Goal: Use online tool/utility: Utilize a website feature to perform a specific function

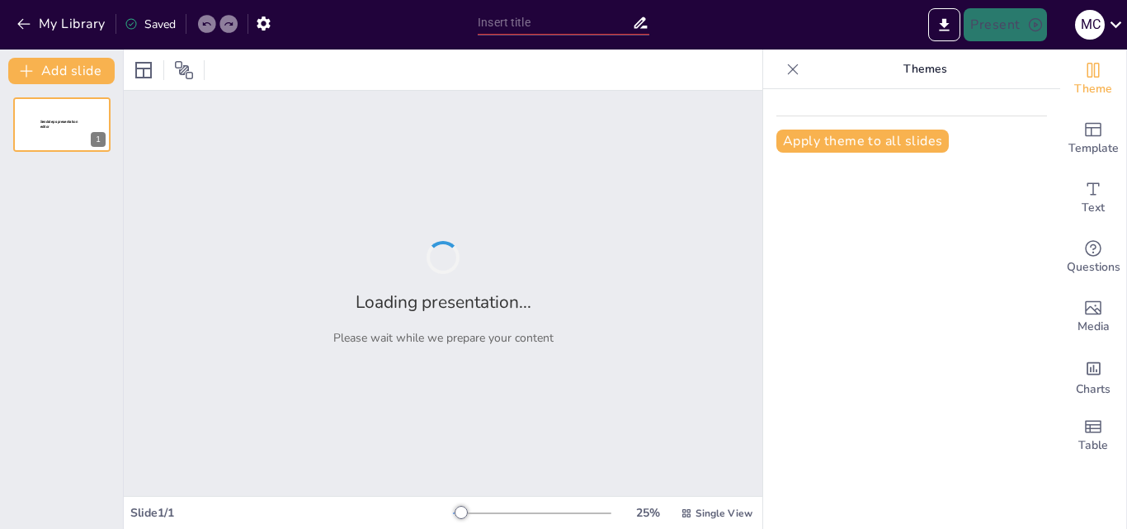
type input "Imported TrabajoFinalEmprdmt.pptx"
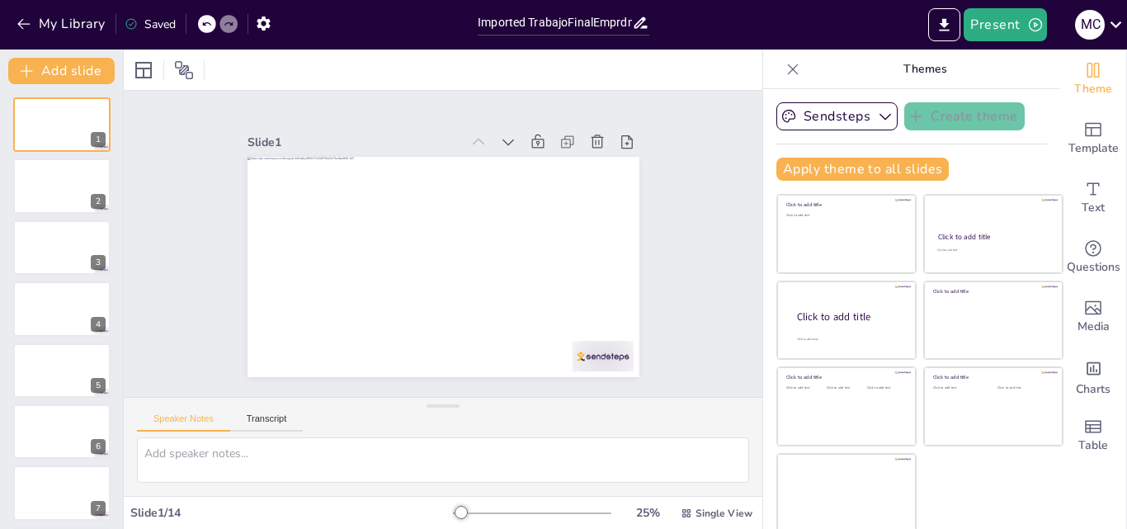
click at [366, 31] on div "My Library Saved" at bounding box center [234, 23] width 469 height 30
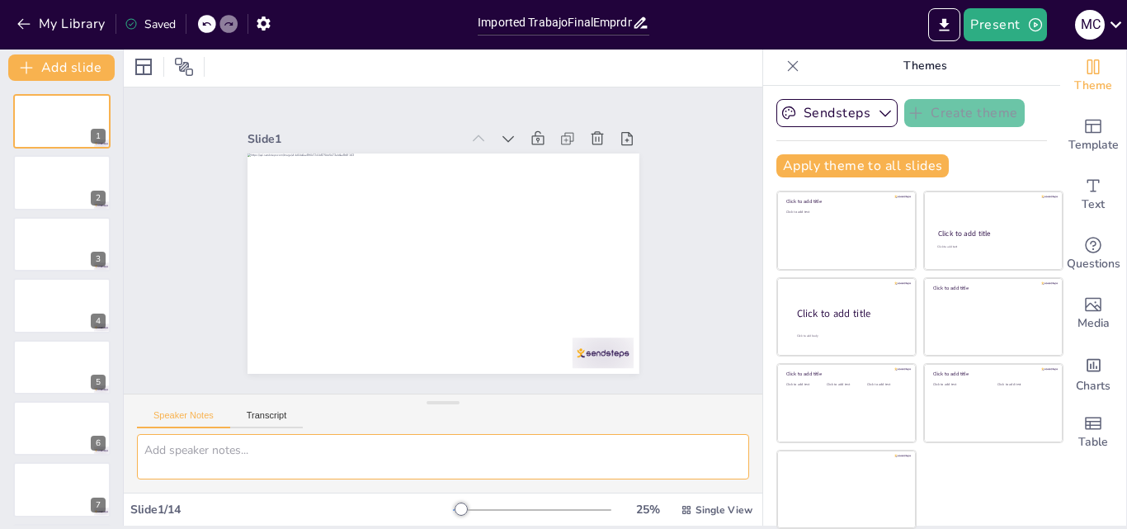
click at [236, 448] on textarea at bounding box center [443, 456] width 612 height 45
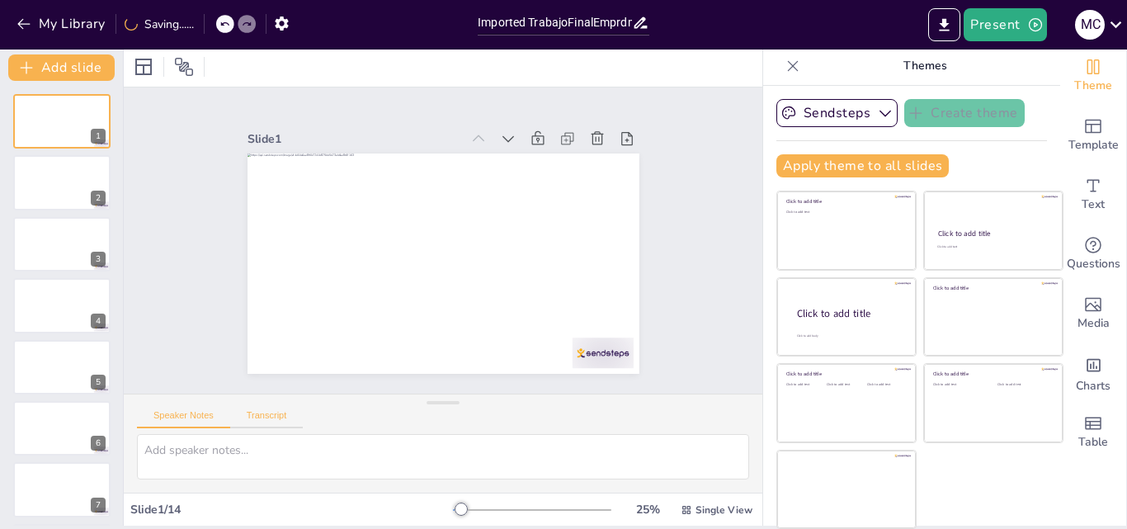
click at [263, 417] on button "Transcript" at bounding box center [266, 419] width 73 height 18
click at [198, 419] on button "Speaker Notes" at bounding box center [183, 419] width 93 height 18
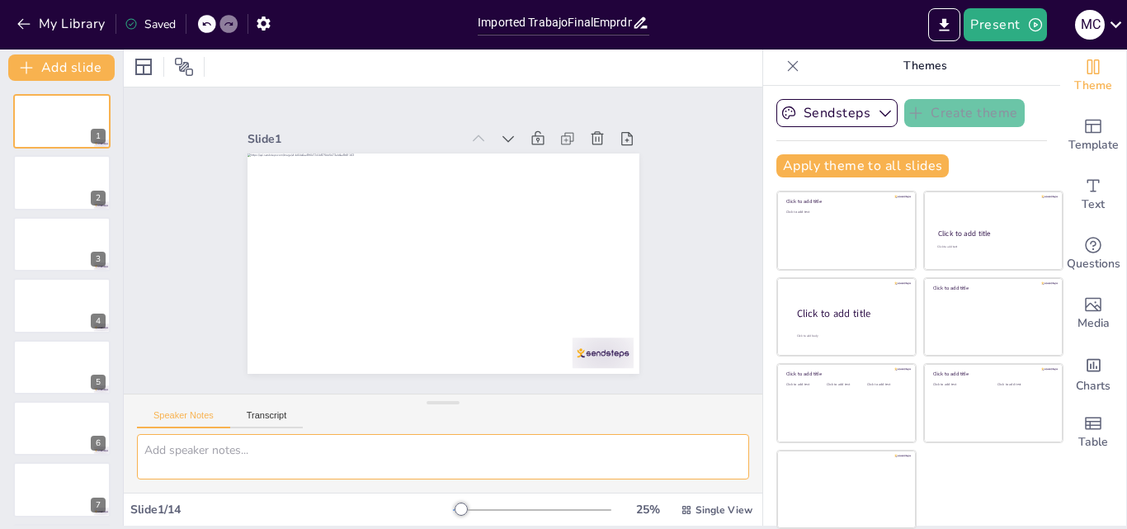
click at [199, 450] on textarea at bounding box center [443, 456] width 612 height 45
type textarea "d"
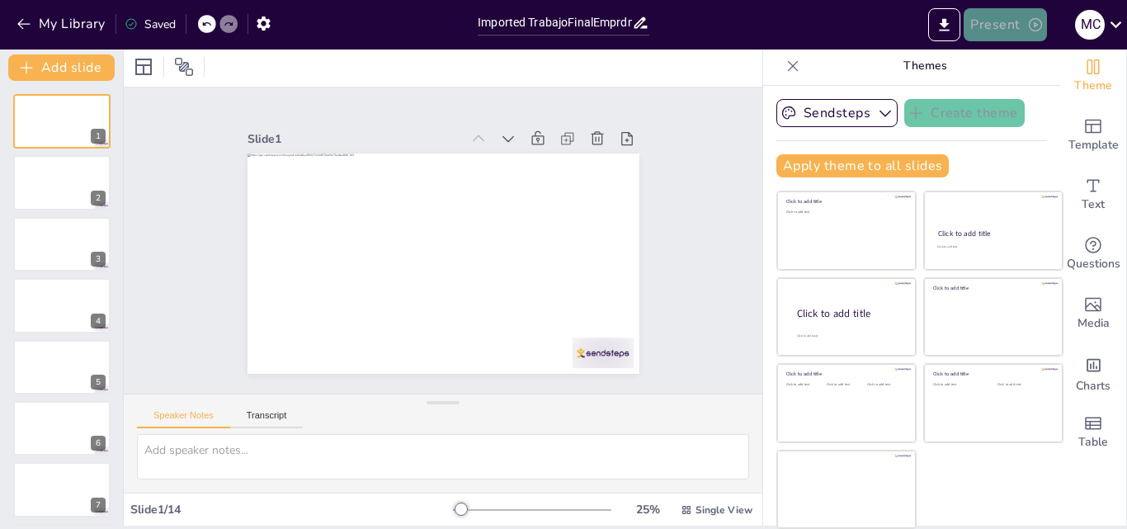
click at [1034, 36] on button "Present" at bounding box center [1004, 24] width 82 height 33
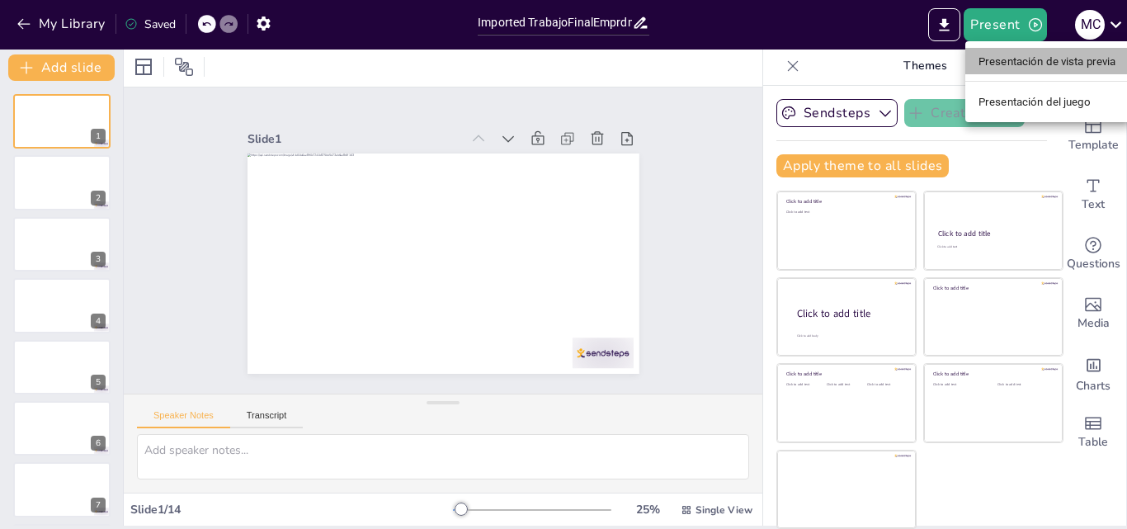
click at [1025, 62] on font "Presentación de vista previa" at bounding box center [1047, 61] width 138 height 12
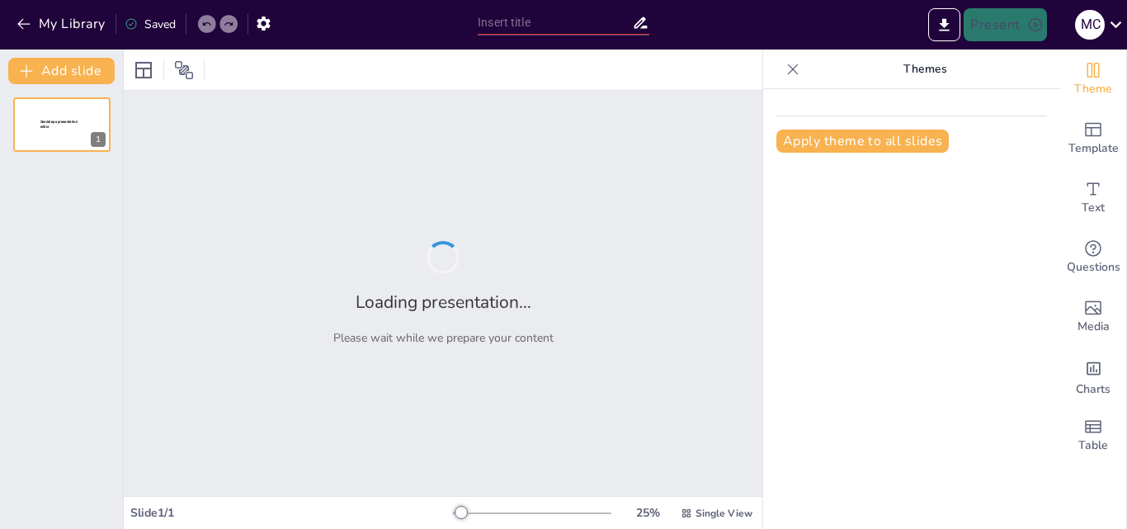
type input "Imported TrabajoFinalEmprdmt.pptx"
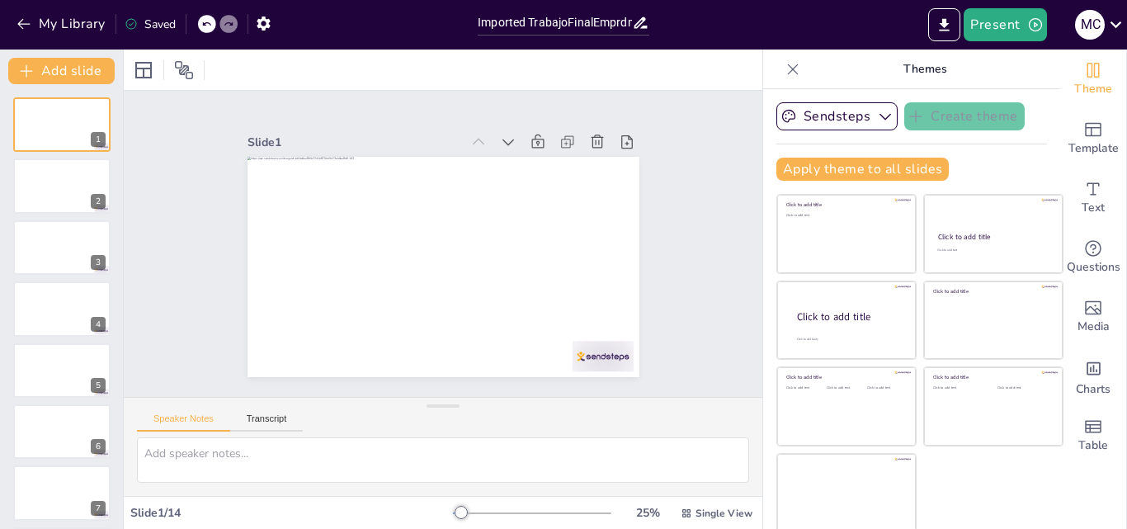
scroll to position [3, 0]
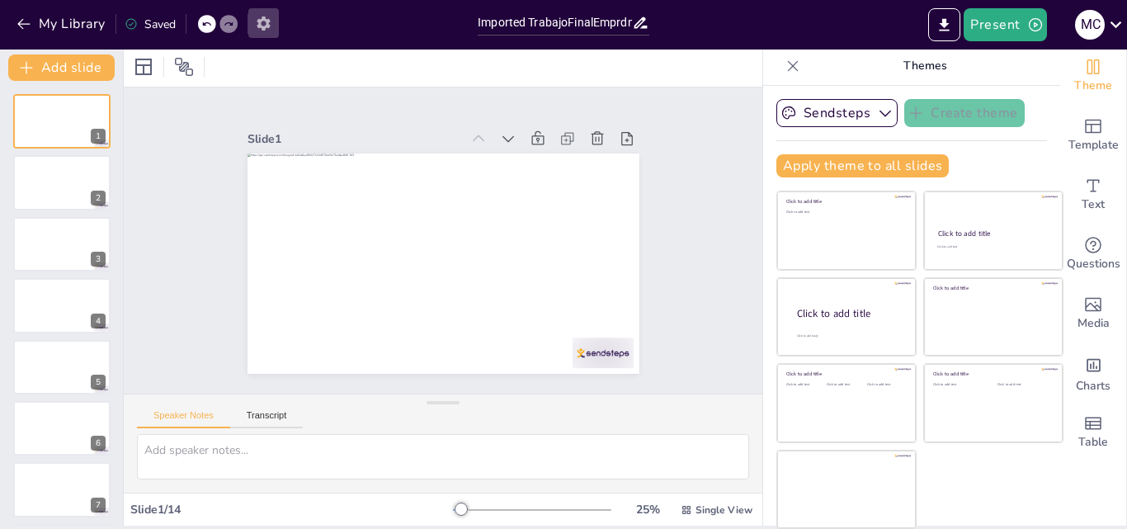
click at [259, 30] on icon "button" at bounding box center [263, 23] width 17 height 17
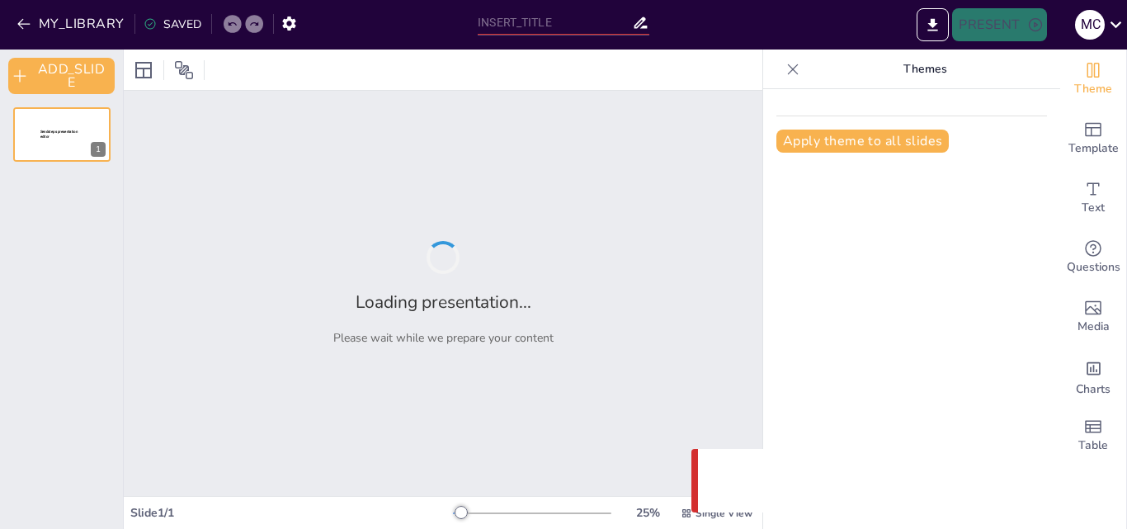
type input "Imported TrabajoFinalEmprdmt.pptx"
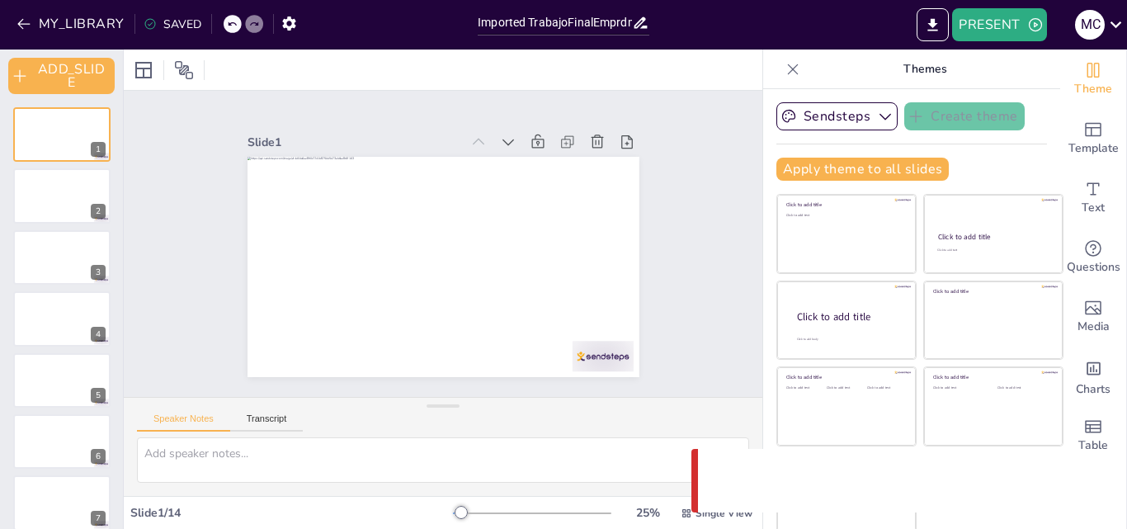
drag, startPoint x: 692, startPoint y: 460, endPoint x: 699, endPoint y: 473, distance: 14.8
click at [691, 480] on div "MY_LIBRARY SAVED Imported TrabajoFinalEmprdmt.pptx PRESENT M C Document fonts R…" at bounding box center [563, 264] width 1127 height 529
click at [690, 487] on div "MY_LIBRARY SAVED Imported TrabajoFinalEmprdmt.pptx PRESENT M C Document fonts P…" at bounding box center [563, 264] width 1127 height 529
drag, startPoint x: 695, startPoint y: 477, endPoint x: 693, endPoint y: 454, distance: 22.3
click at [693, 457] on div "Something went wrong with the request. (CORS)" at bounding box center [901, 481] width 420 height 64
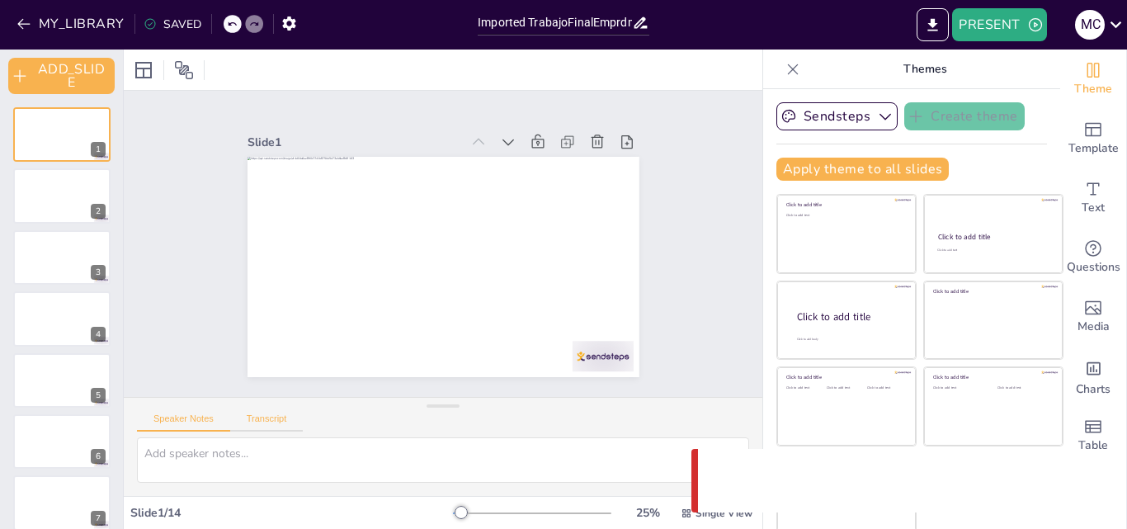
click at [281, 413] on button "Transcript" at bounding box center [266, 422] width 73 height 18
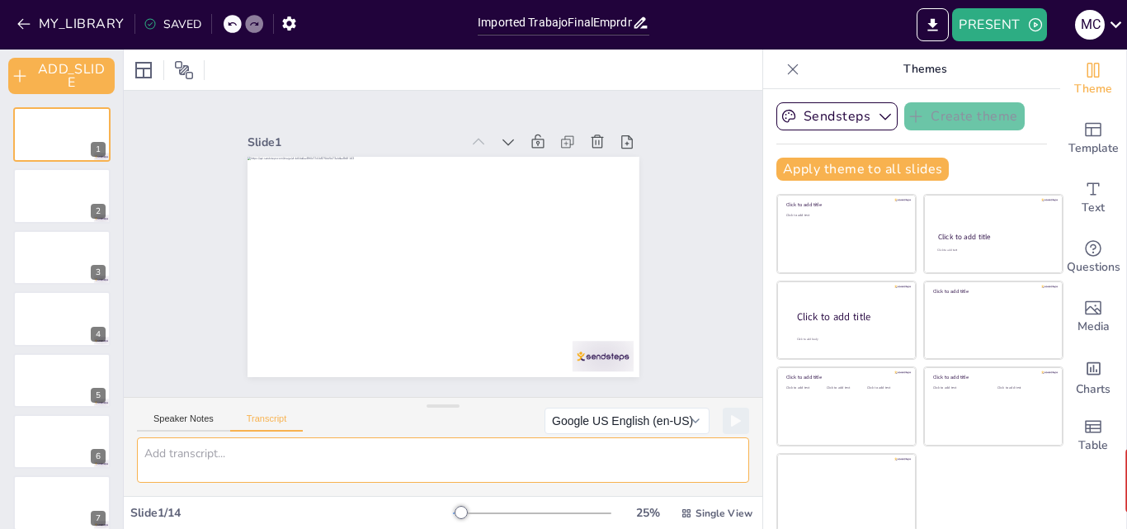
click at [277, 463] on textarea at bounding box center [443, 459] width 612 height 45
type textarea "m"
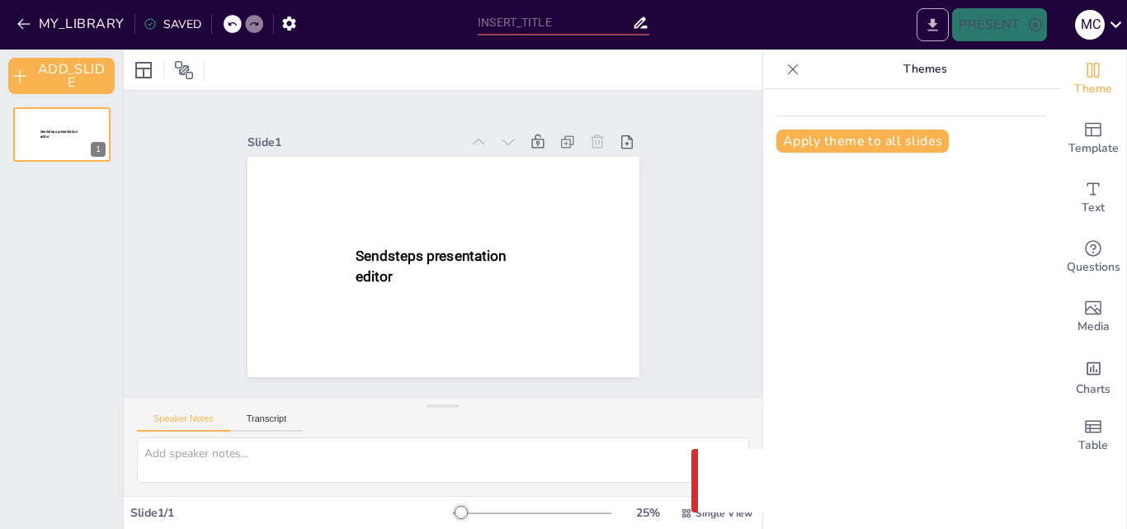
type input "Imported TrabajoFinalEmprdmt.pptx"
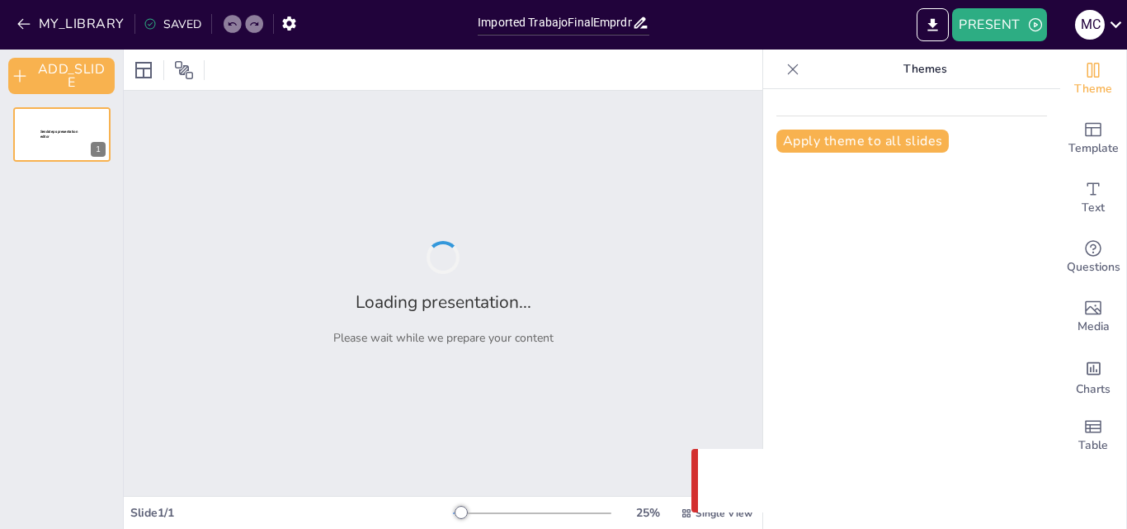
click at [892, 11] on div "PRESENT M C" at bounding box center [891, 24] width 469 height 33
